Goal: Share content: Share content

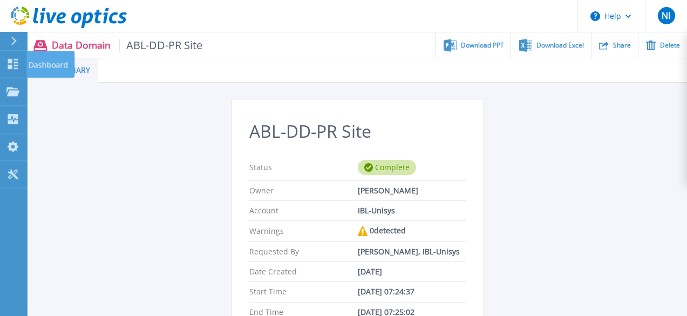
scroll to position [107, 0]
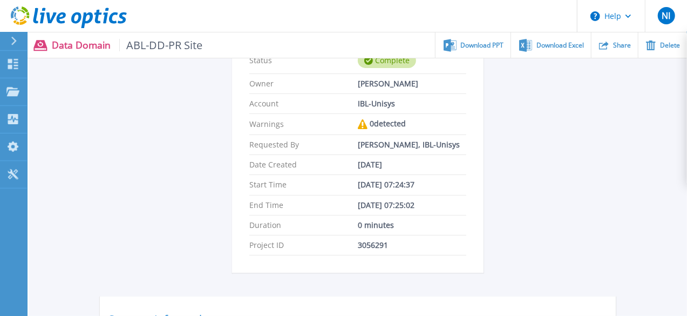
click at [10, 43] on div at bounding box center [18, 41] width 17 height 18
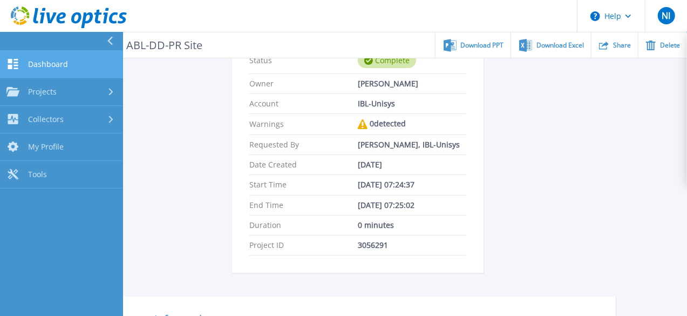
click at [41, 64] on span "Dashboard" at bounding box center [48, 64] width 40 height 10
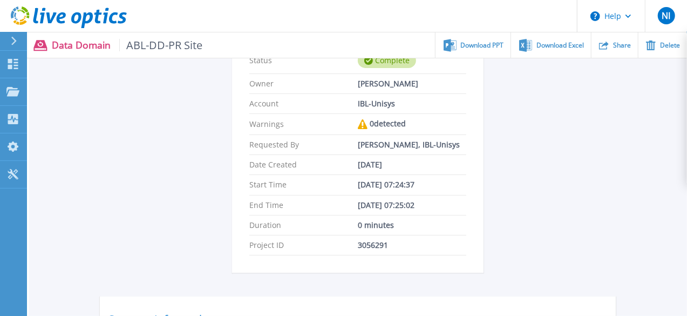
scroll to position [0, 0]
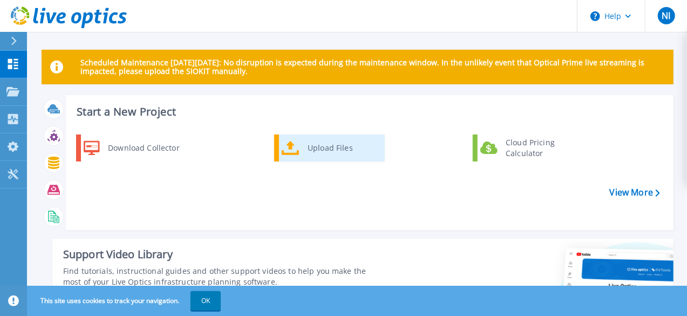
click at [342, 156] on div "Upload Files" at bounding box center [342, 148] width 80 height 22
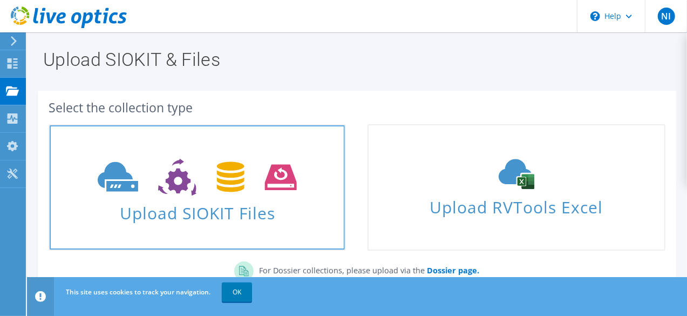
click at [232, 184] on use at bounding box center [197, 177] width 199 height 37
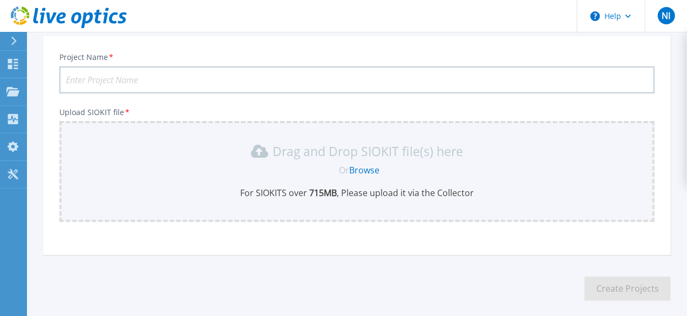
scroll to position [64, 0]
click at [253, 73] on input "Project Name *" at bounding box center [356, 79] width 595 height 27
type input "ABL-Networker-PR Site"
click at [368, 169] on link "Browse" at bounding box center [364, 170] width 30 height 12
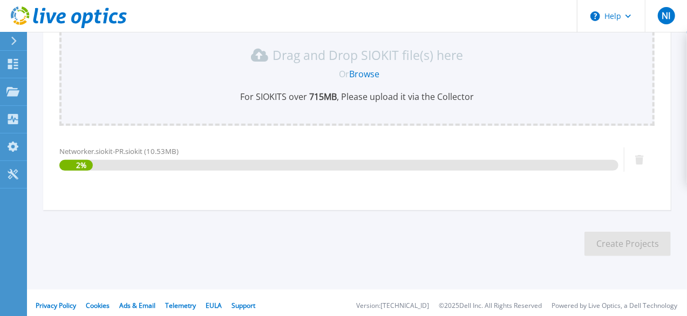
scroll to position [165, 0]
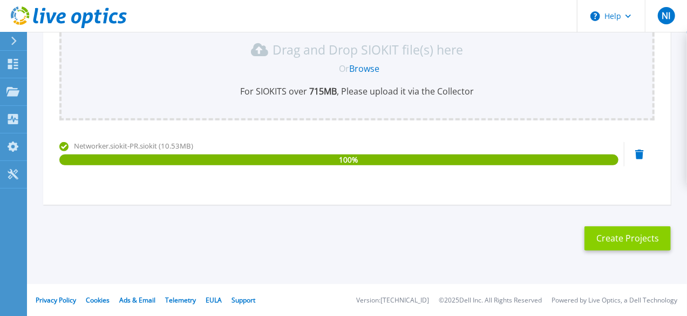
click at [628, 237] on button "Create Projects" at bounding box center [627, 238] width 86 height 24
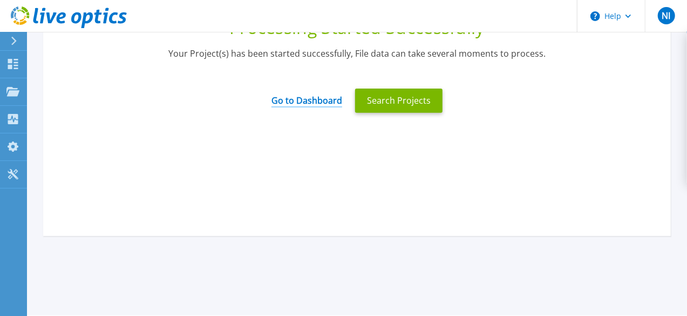
click at [316, 101] on link "Go to Dashboard" at bounding box center [306, 96] width 71 height 21
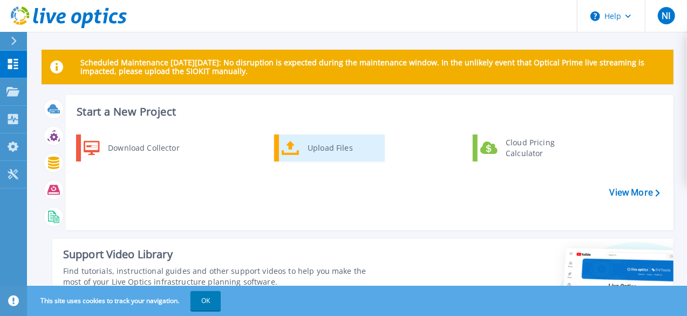
click at [318, 157] on div "Upload Files" at bounding box center [342, 148] width 80 height 22
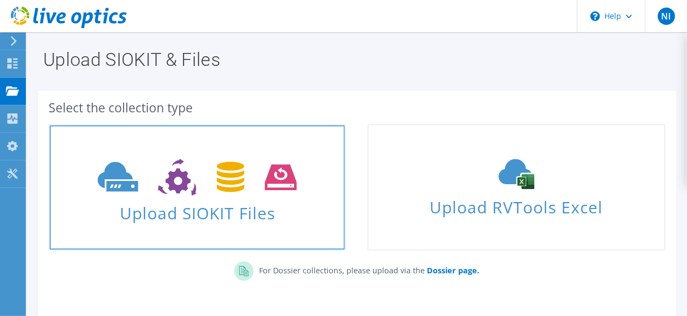
click at [242, 191] on icon at bounding box center [197, 177] width 199 height 37
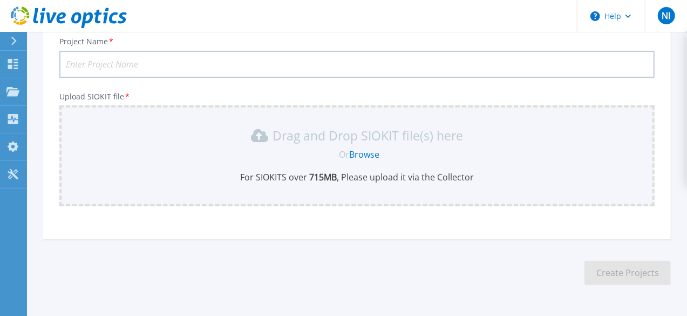
scroll to position [114, 0]
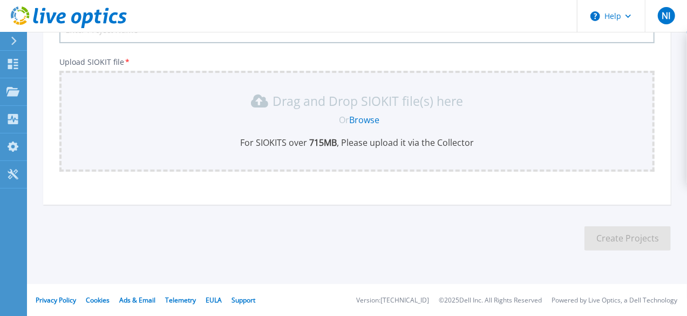
click at [274, 36] on input "Project Name *" at bounding box center [356, 29] width 595 height 27
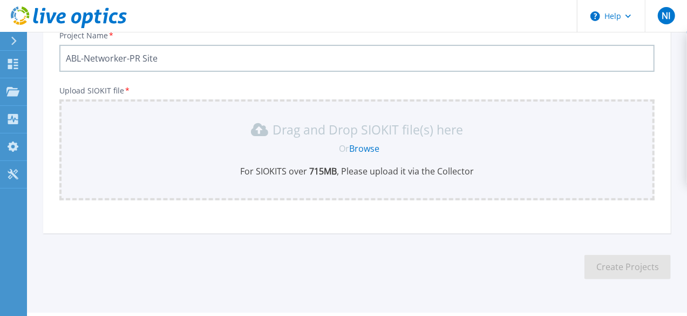
scroll to position [56, 0]
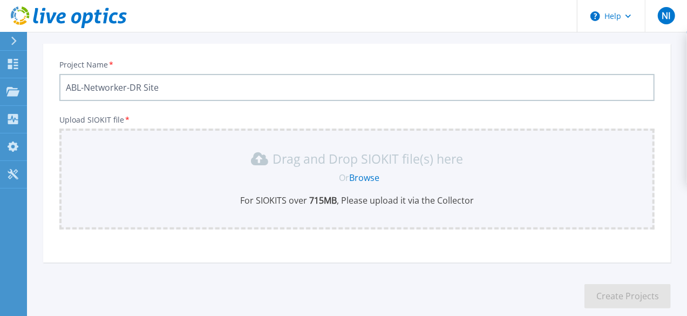
type input "ABL-Networker-DR Site"
click at [356, 172] on link "Browse" at bounding box center [364, 178] width 30 height 12
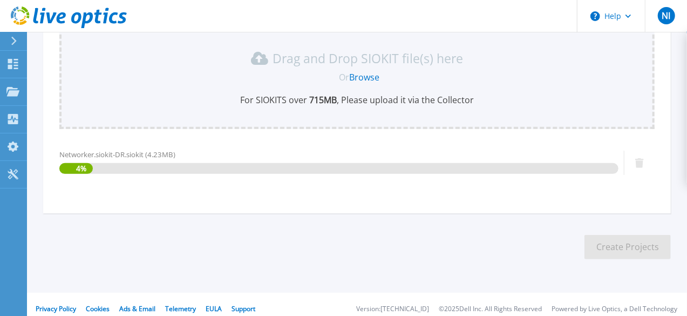
scroll to position [165, 0]
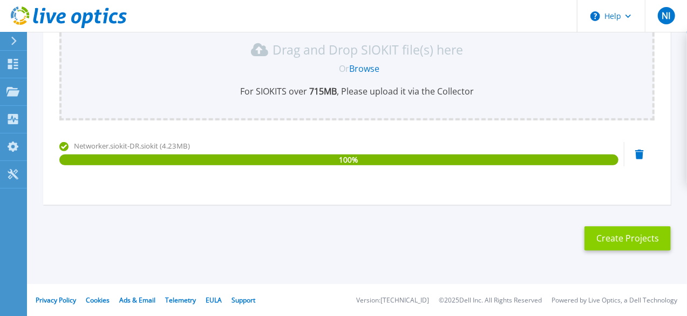
click at [648, 240] on button "Create Projects" at bounding box center [627, 238] width 86 height 24
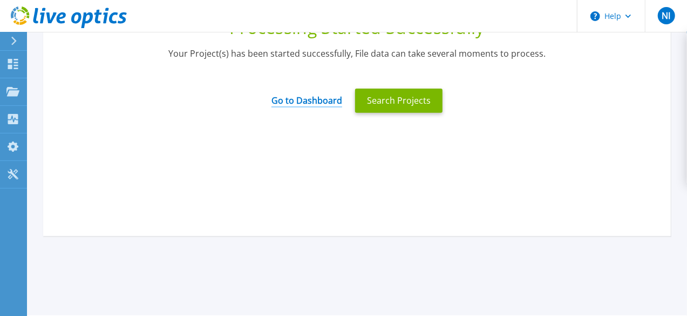
click at [316, 92] on link "Go to Dashboard" at bounding box center [306, 96] width 71 height 21
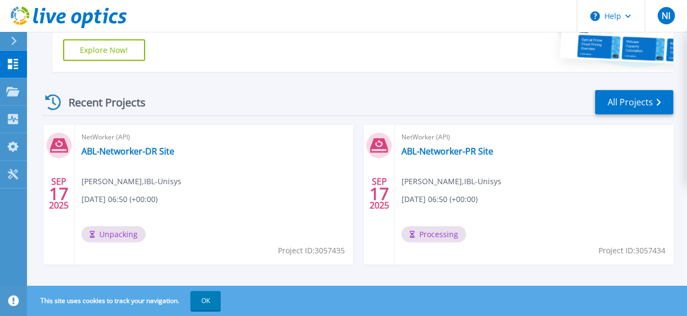
scroll to position [293, 0]
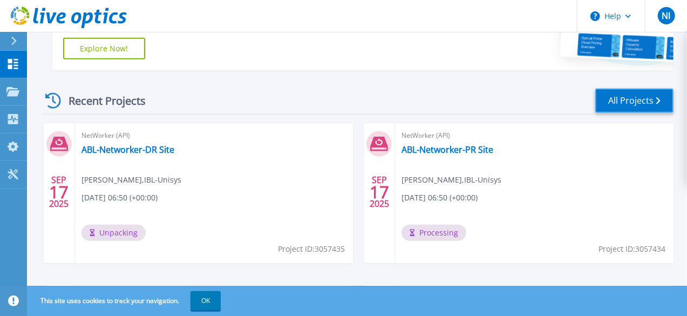
click at [655, 106] on link "All Projects" at bounding box center [634, 101] width 78 height 24
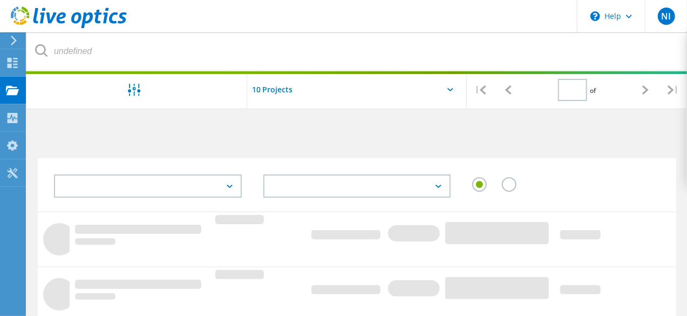
type input "1"
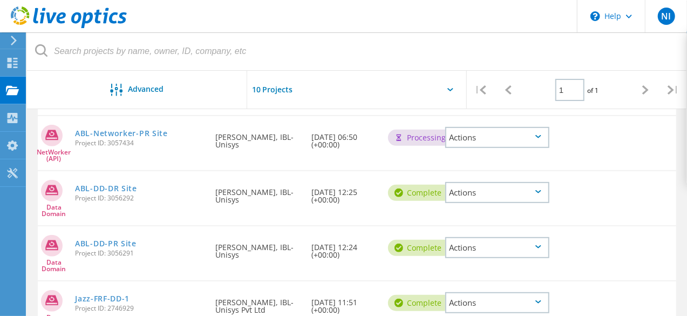
scroll to position [178, 0]
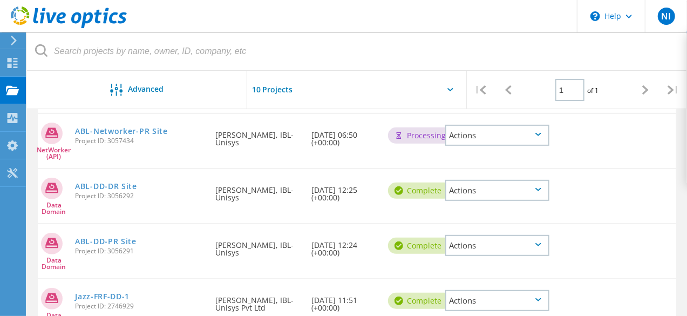
click at [548, 187] on div "Actions" at bounding box center [497, 190] width 104 height 21
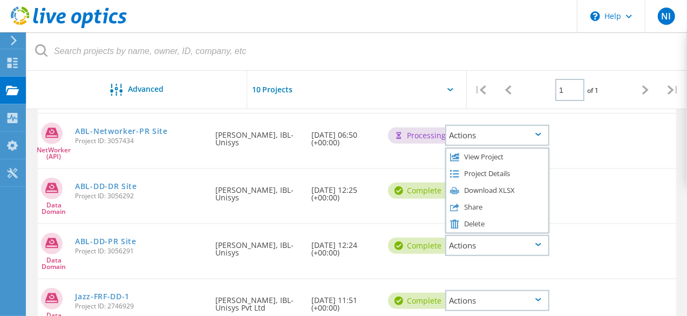
click at [611, 192] on div "Data Domain ABL-DD-DR Site Project ID: 3056292 Requested By Nabeel Iqbal, IBL-U…" at bounding box center [357, 196] width 638 height 54
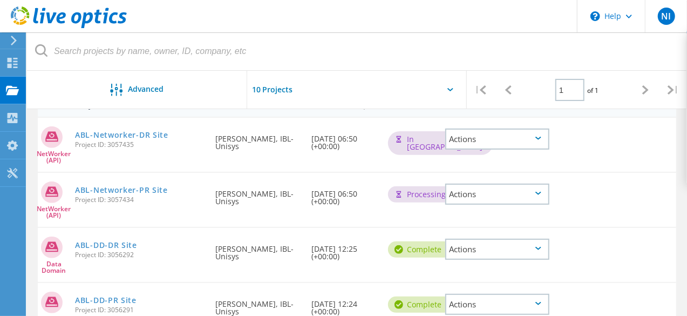
scroll to position [122, 0]
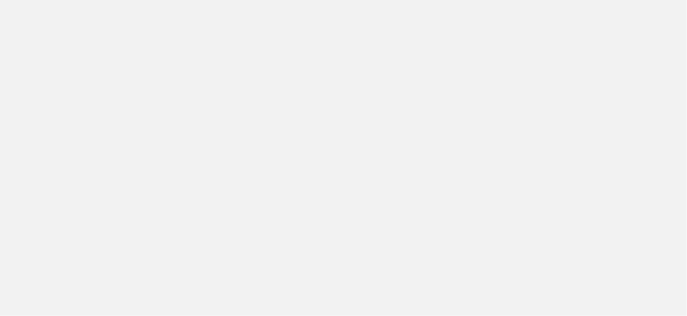
scroll to position [122, 0]
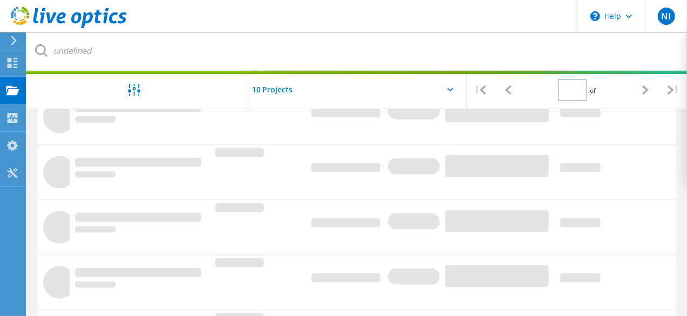
type input "1"
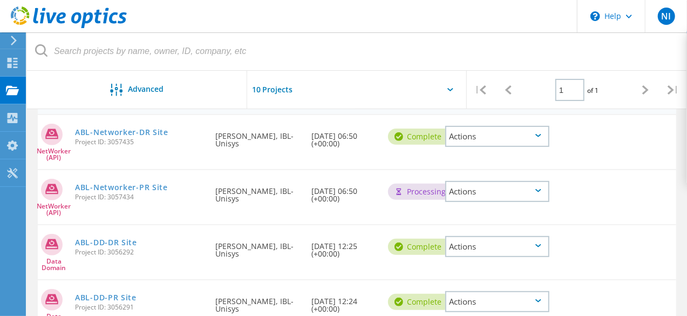
click at [540, 134] on icon at bounding box center [538, 135] width 6 height 3
click at [475, 151] on div "Share" at bounding box center [497, 153] width 102 height 17
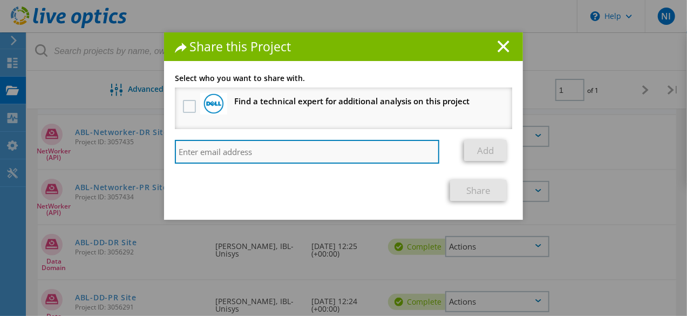
click at [278, 149] on input "search" at bounding box center [307, 152] width 264 height 24
paste input "Muhammad.Akif@dell.com"
type input "Muhammad.Akif@dell.com"
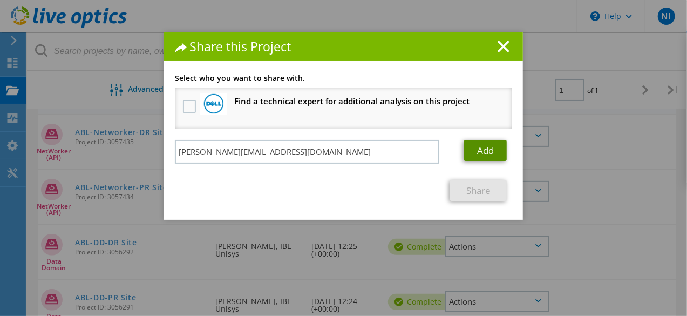
click at [477, 152] on link "Add" at bounding box center [485, 150] width 43 height 21
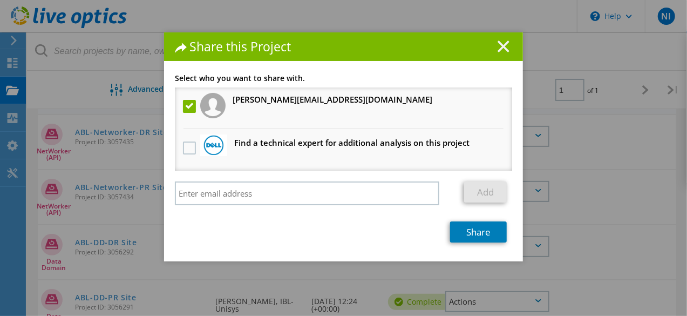
click at [503, 43] on icon at bounding box center [504, 46] width 12 height 12
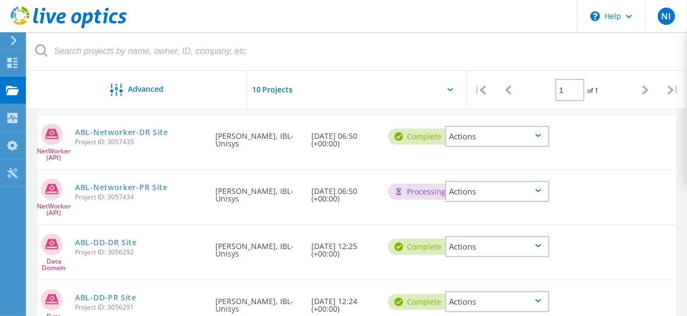
click at [480, 250] on div "Actions" at bounding box center [497, 246] width 104 height 21
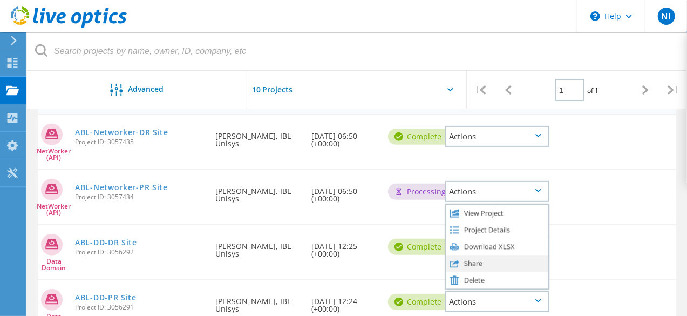
click at [471, 264] on div "Share" at bounding box center [497, 263] width 102 height 17
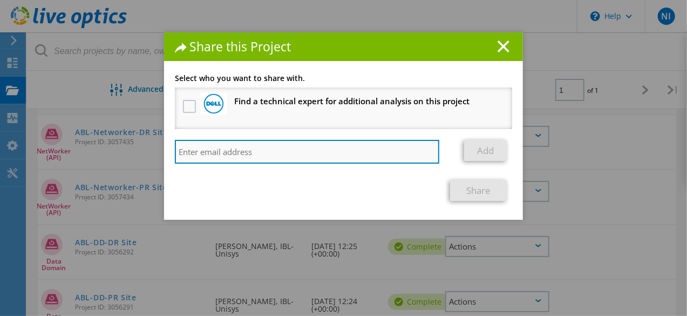
click at [298, 146] on input "search" at bounding box center [307, 152] width 264 height 24
paste input "[PERSON_NAME][EMAIL_ADDRESS][DOMAIN_NAME]"
type input "[PERSON_NAME][EMAIL_ADDRESS][DOMAIN_NAME]"
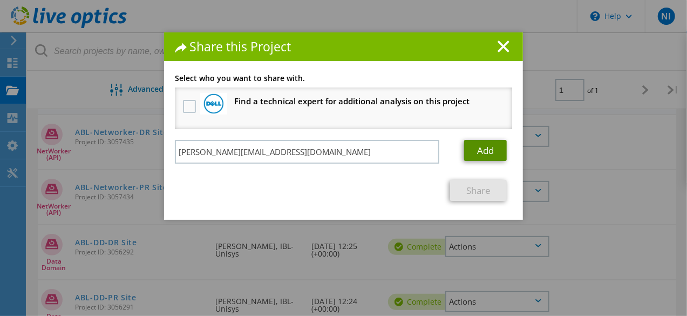
click at [489, 156] on link "Add" at bounding box center [485, 150] width 43 height 21
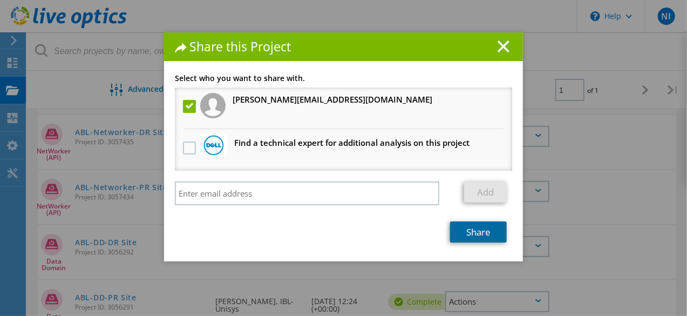
click at [468, 237] on link "Share" at bounding box center [478, 231] width 57 height 21
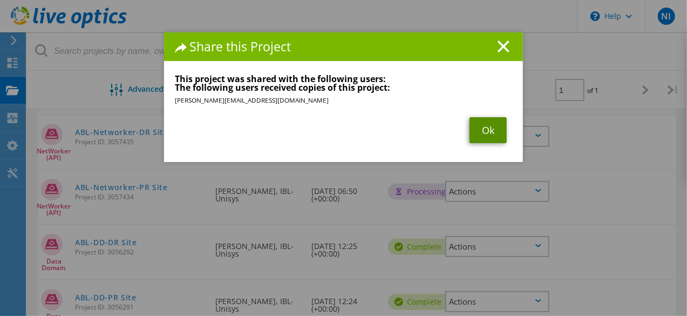
click at [486, 135] on link "Ok" at bounding box center [488, 130] width 37 height 26
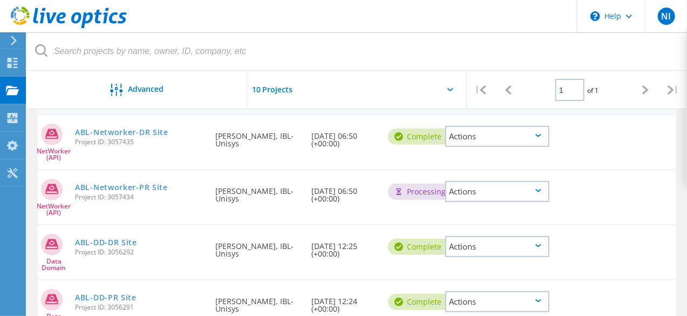
click at [518, 141] on div "Actions" at bounding box center [497, 136] width 104 height 21
click at [478, 152] on div "Share" at bounding box center [497, 153] width 102 height 17
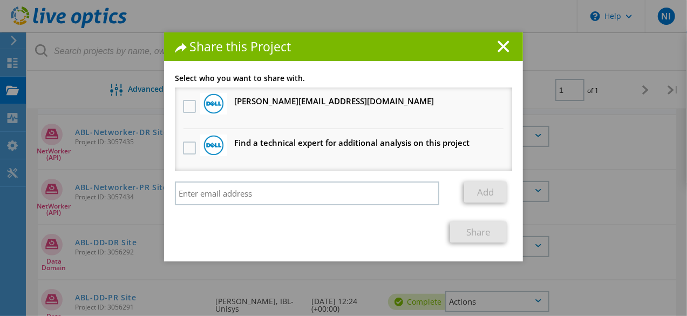
click at [293, 98] on h3 "Muhammad.Akif@dell.com Will receive an anonymous copy" at bounding box center [334, 100] width 200 height 13
click at [189, 107] on label at bounding box center [191, 106] width 16 height 13
click at [0, 0] on input "checkbox" at bounding box center [0, 0] width 0 height 0
click at [487, 230] on link "Share" at bounding box center [478, 231] width 57 height 21
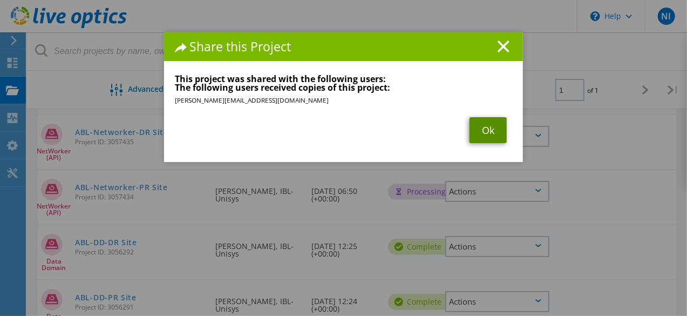
click at [493, 133] on link "Ok" at bounding box center [488, 130] width 37 height 26
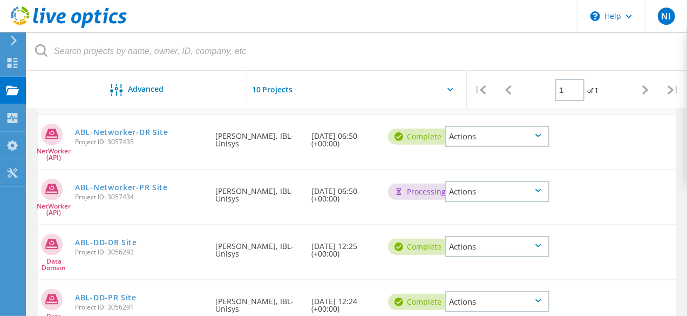
click at [515, 308] on div "Actions" at bounding box center [497, 301] width 104 height 21
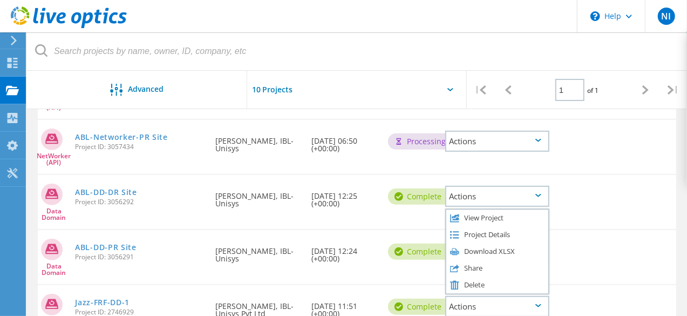
scroll to position [174, 0]
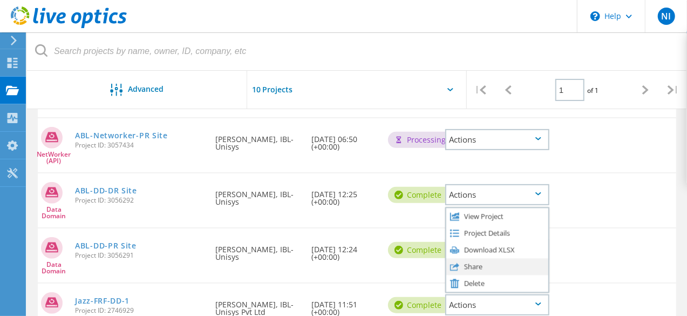
click at [457, 266] on use at bounding box center [454, 267] width 9 height 8
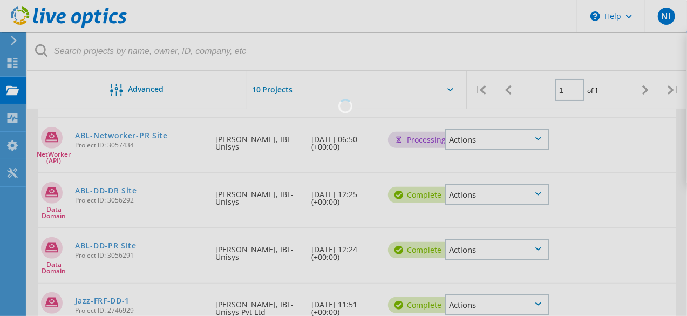
click at [457, 266] on div at bounding box center [343, 158] width 687 height 316
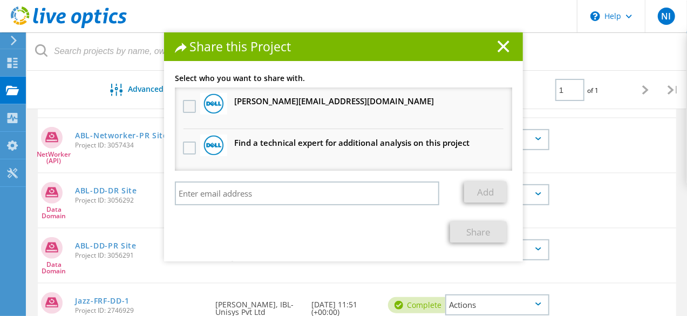
click at [189, 108] on label at bounding box center [191, 106] width 16 height 13
click at [0, 0] on input "checkbox" at bounding box center [0, 0] width 0 height 0
click at [481, 236] on link "Share" at bounding box center [478, 231] width 57 height 21
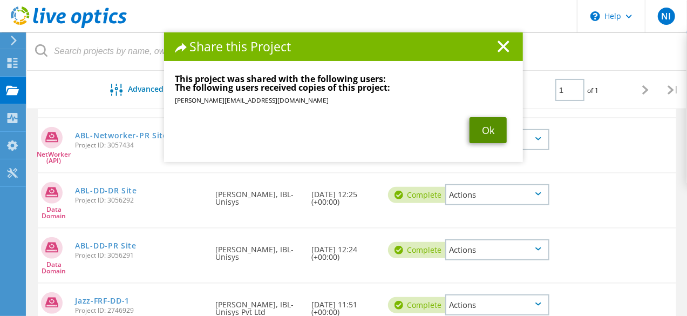
click at [486, 135] on link "Ok" at bounding box center [488, 130] width 37 height 26
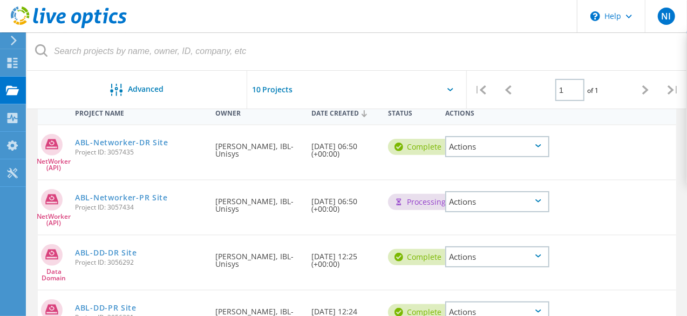
scroll to position [111, 0]
click at [528, 207] on div "Actions" at bounding box center [497, 202] width 104 height 21
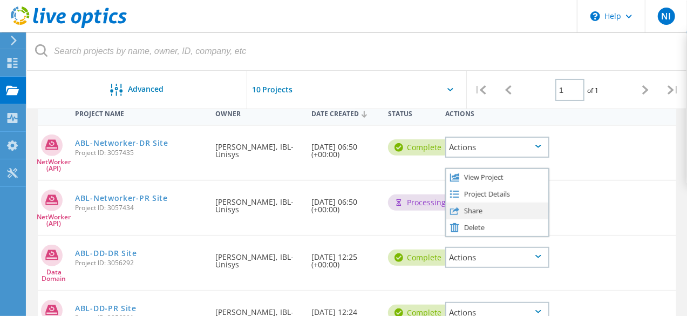
click at [491, 208] on div "Share" at bounding box center [497, 210] width 102 height 17
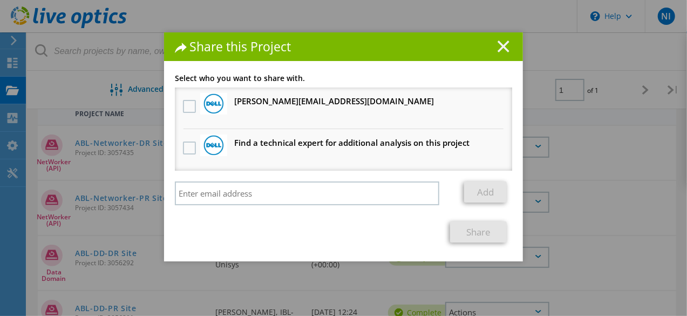
click at [500, 46] on line at bounding box center [503, 46] width 11 height 11
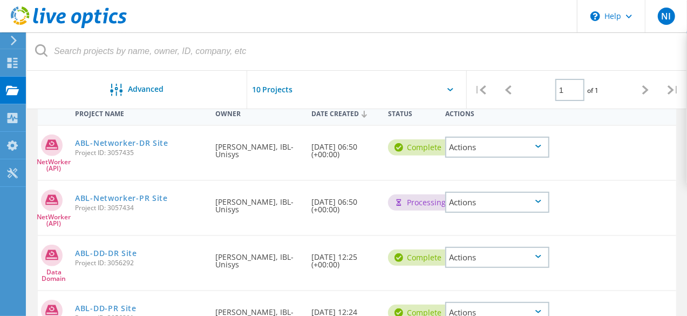
click at [679, 181] on div "Project Name Owner Date Created Status Actions NetWorker (API) ABL-Networker-DR…" at bounding box center [357, 283] width 660 height 366
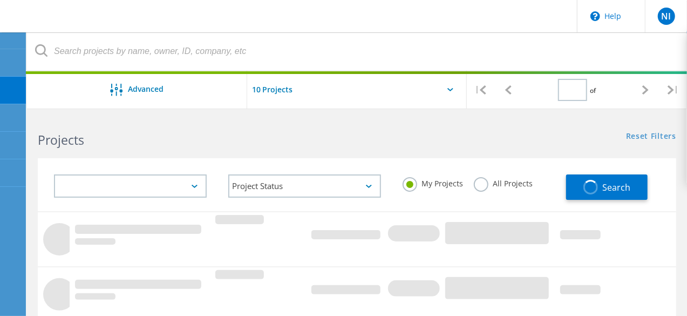
type input "1"
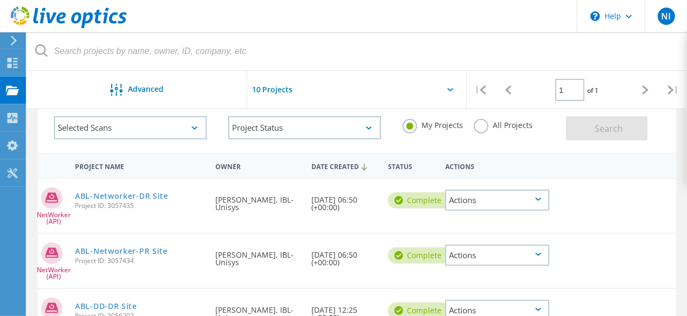
scroll to position [68, 0]
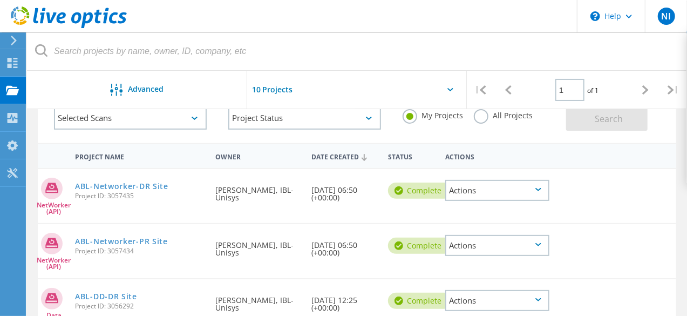
click at [535, 250] on div "Actions" at bounding box center [497, 245] width 104 height 21
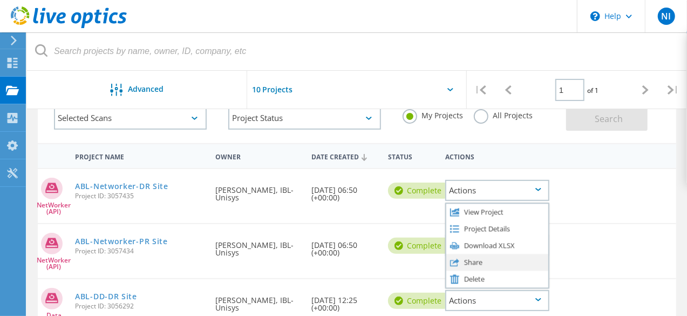
click at [464, 263] on div "Share" at bounding box center [497, 262] width 102 height 17
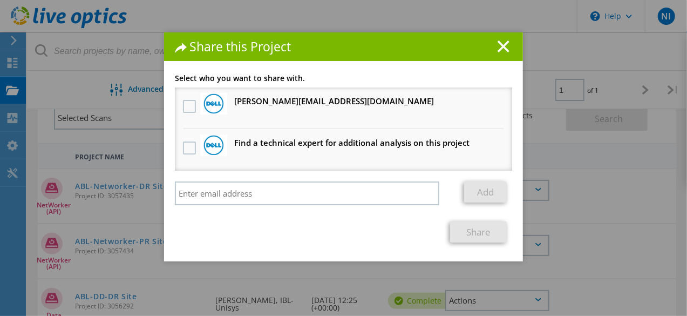
click at [269, 104] on h3 "Muhammad.Akif@dell.com Will receive an anonymous copy" at bounding box center [334, 100] width 200 height 13
click at [187, 104] on label at bounding box center [191, 106] width 16 height 13
click at [0, 0] on input "checkbox" at bounding box center [0, 0] width 0 height 0
click at [470, 229] on link "Share" at bounding box center [478, 231] width 57 height 21
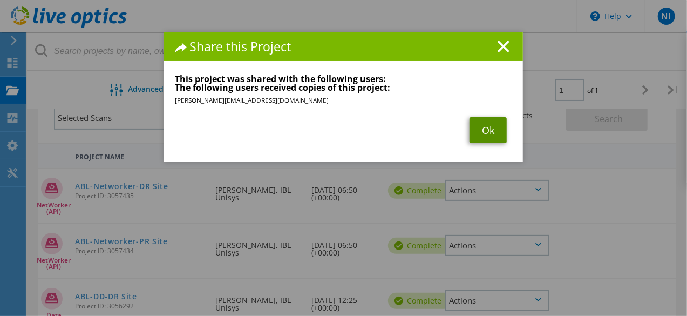
click at [480, 141] on link "Ok" at bounding box center [488, 130] width 37 height 26
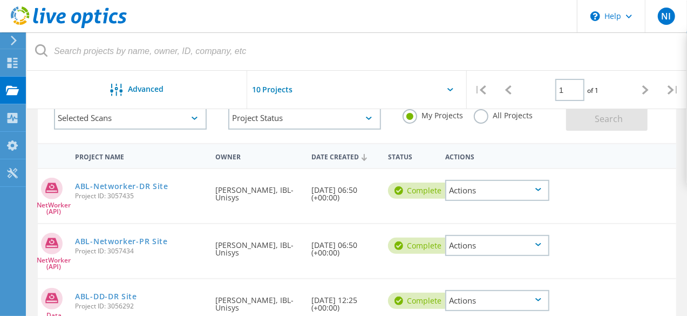
click at [134, 180] on div "ABL-Networker-DR Site Project ID: 3057435" at bounding box center [140, 189] width 140 height 41
click at [128, 188] on link "ABL-Networker-DR Site" at bounding box center [121, 186] width 93 height 8
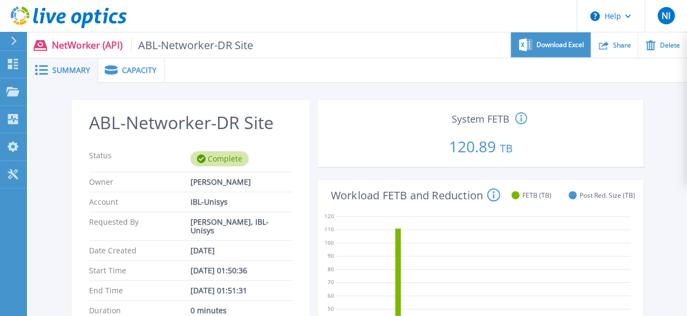
click at [563, 43] on span "Download Excel" at bounding box center [559, 45] width 47 height 6
click at [64, 67] on span "Summary" at bounding box center [71, 70] width 38 height 8
click at [12, 35] on div at bounding box center [18, 41] width 17 height 18
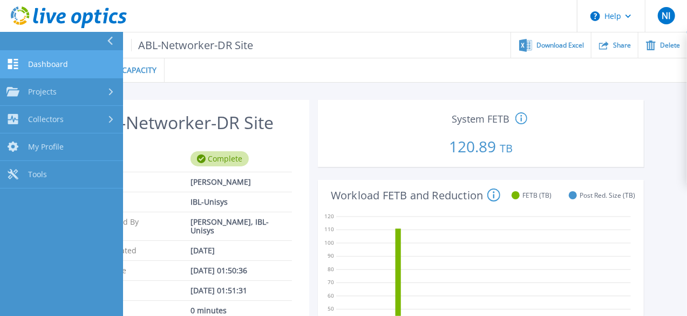
click at [53, 65] on span "Dashboard" at bounding box center [48, 64] width 40 height 10
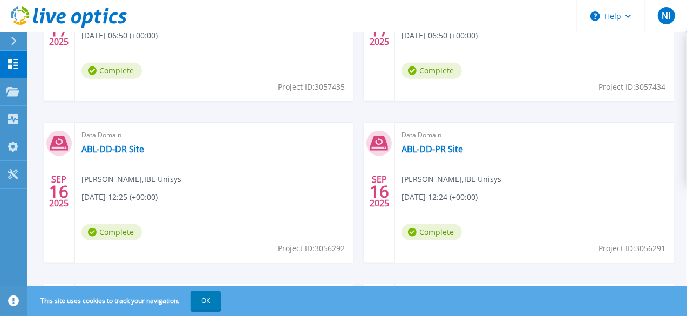
scroll to position [463, 0]
